Goal: Transaction & Acquisition: Purchase product/service

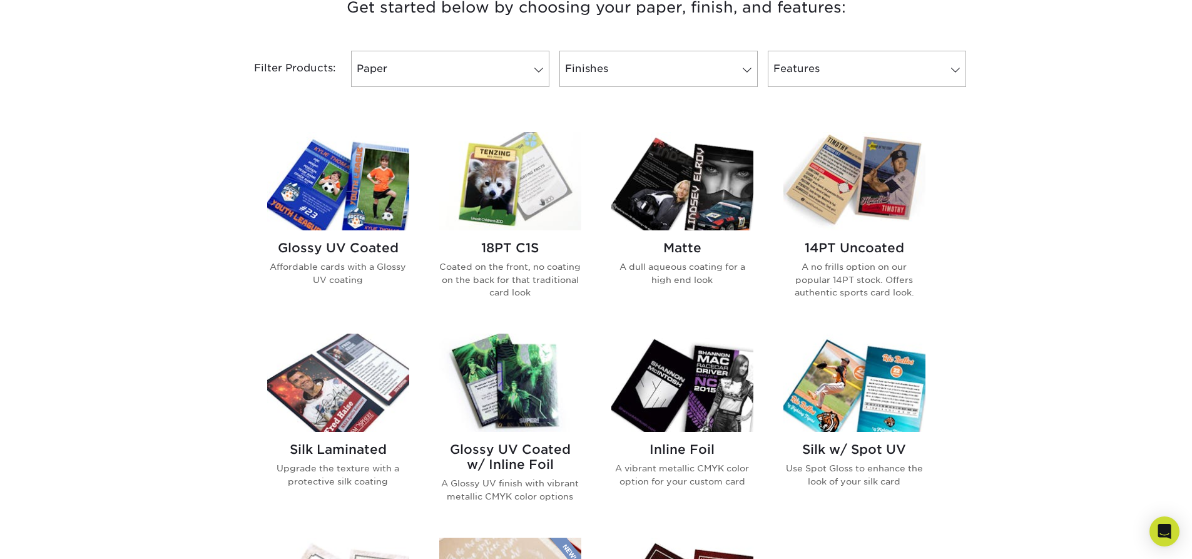
scroll to position [563, 0]
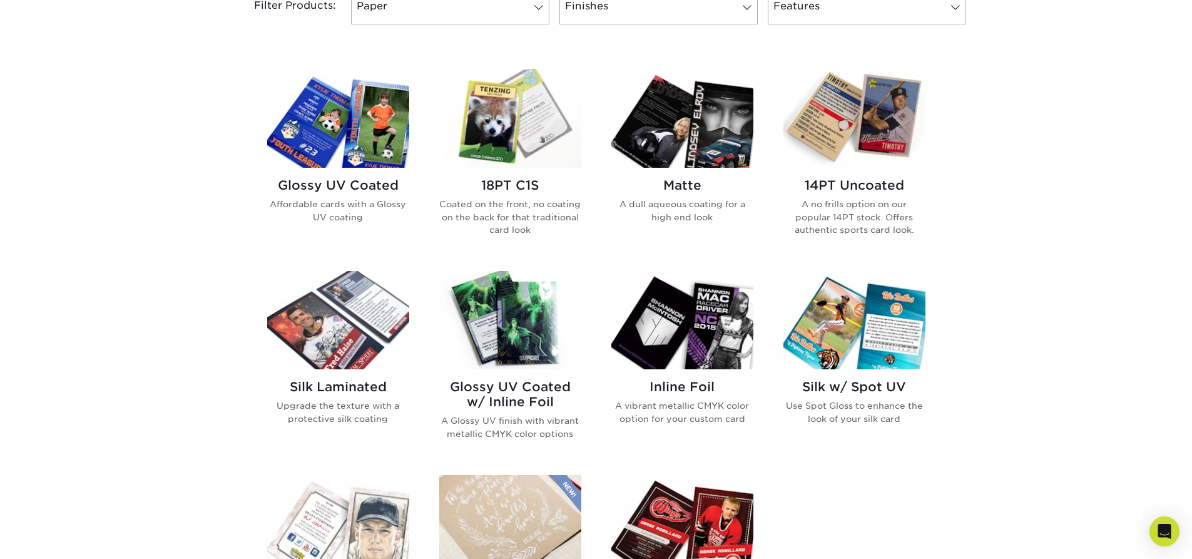
click at [519, 385] on h2 "Glossy UV Coated w/ Inline Foil" at bounding box center [510, 394] width 142 height 30
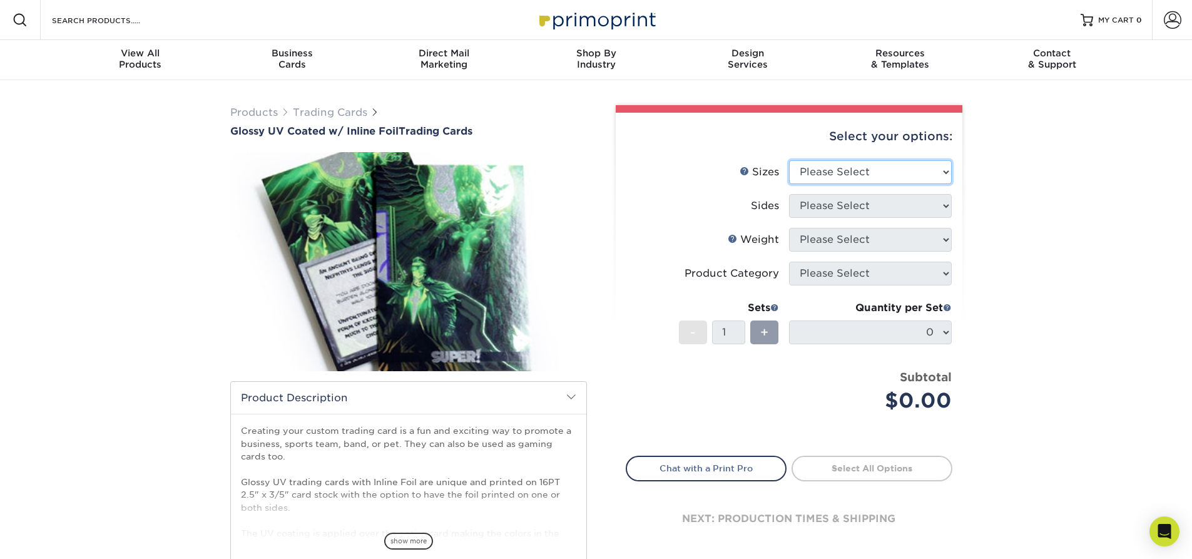
click at [908, 166] on select "Please Select 2.5" x 3.5"" at bounding box center [870, 172] width 163 height 24
select select "2.50x3.50"
click at [789, 160] on select "Please Select 2.5" x 3.5"" at bounding box center [870, 172] width 163 height 24
click at [871, 207] on select "Please Select Print Both Sides - Foil Back Only Print Both Sides - Foil Both Si…" at bounding box center [870, 206] width 163 height 24
select select "34527644-b4fd-4ffb-9092-1318eefcd9d9"
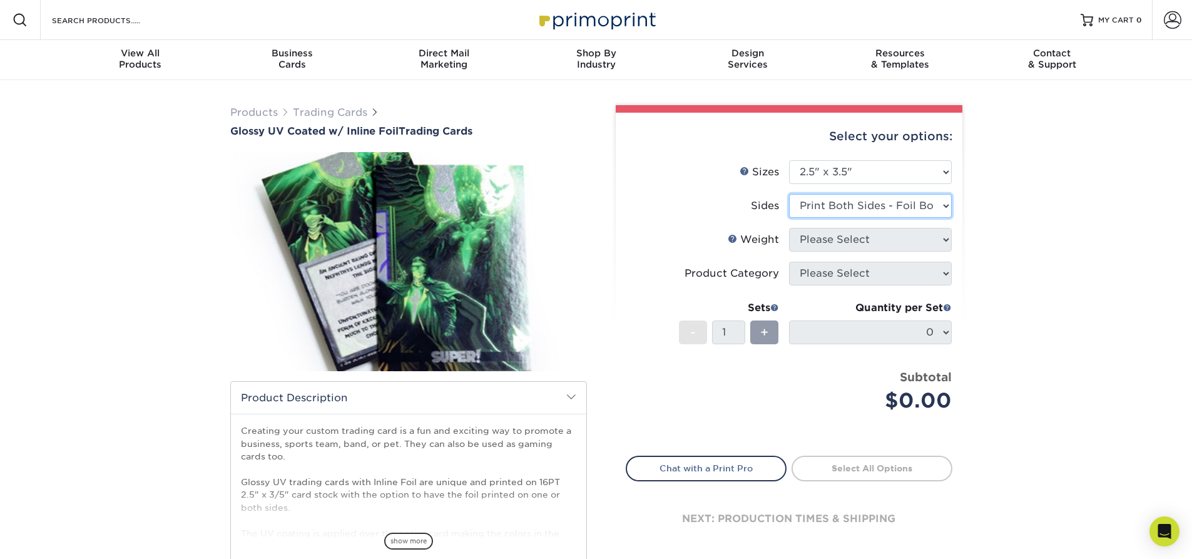
click at [789, 194] on select "Please Select Print Both Sides - Foil Back Only Print Both Sides - Foil Both Si…" at bounding box center [870, 206] width 163 height 24
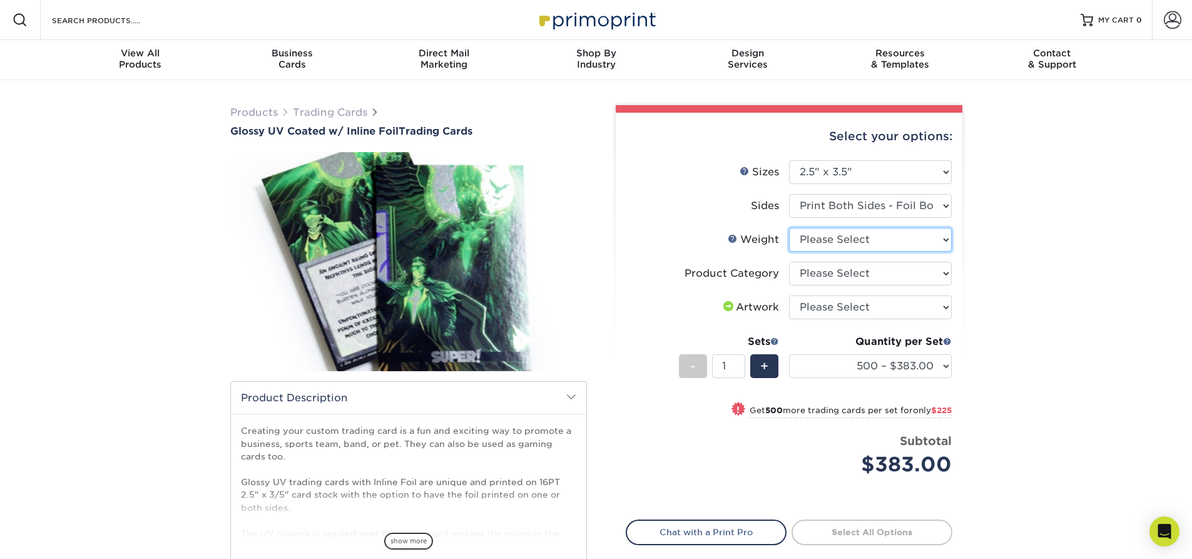
click at [837, 239] on select "Please Select 16PT" at bounding box center [870, 240] width 163 height 24
select select "16PT"
click at [789, 228] on select "Please Select 16PT" at bounding box center [870, 240] width 163 height 24
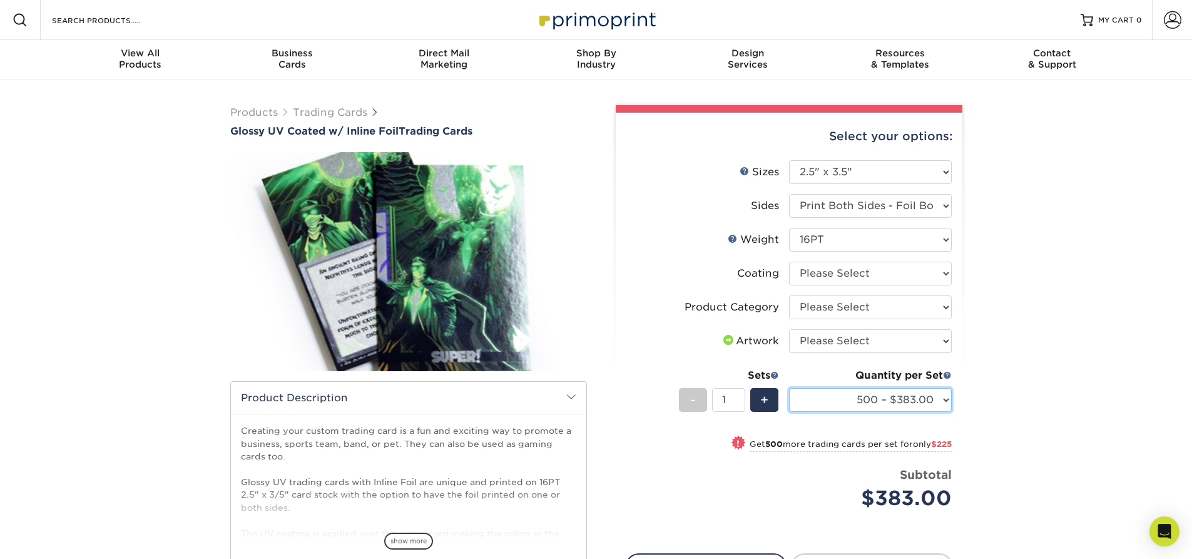
click at [932, 401] on select "500 – $383.00 1000 – $608.00 2500 – $883.00 5000 – $1252.00" at bounding box center [870, 400] width 163 height 24
click at [929, 279] on select at bounding box center [870, 274] width 163 height 24
drag, startPoint x: 773, startPoint y: 307, endPoint x: 746, endPoint y: 342, distance: 43.7
click at [752, 325] on ul "Sizes Help Sizes Please Select 2.5" x 3.5" Sides Please Select 16PT - 1" at bounding box center [789, 344] width 327 height 369
